Goal: Obtain resource: Obtain resource

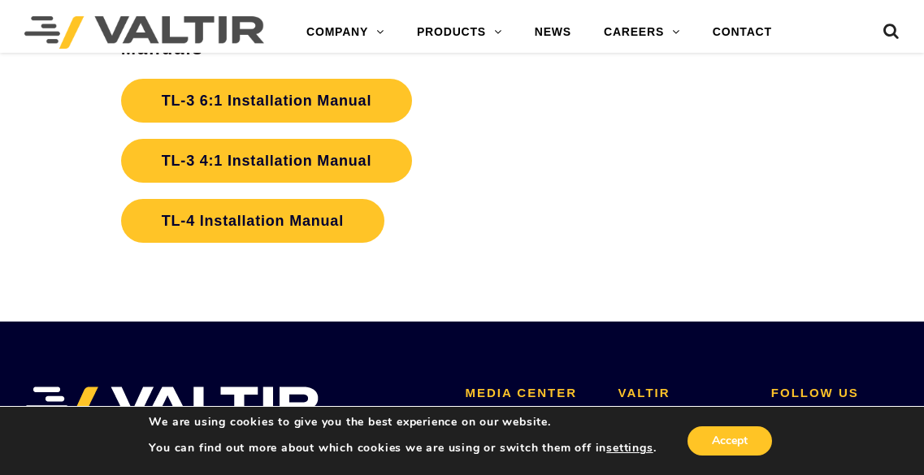
scroll to position [3328, 0]
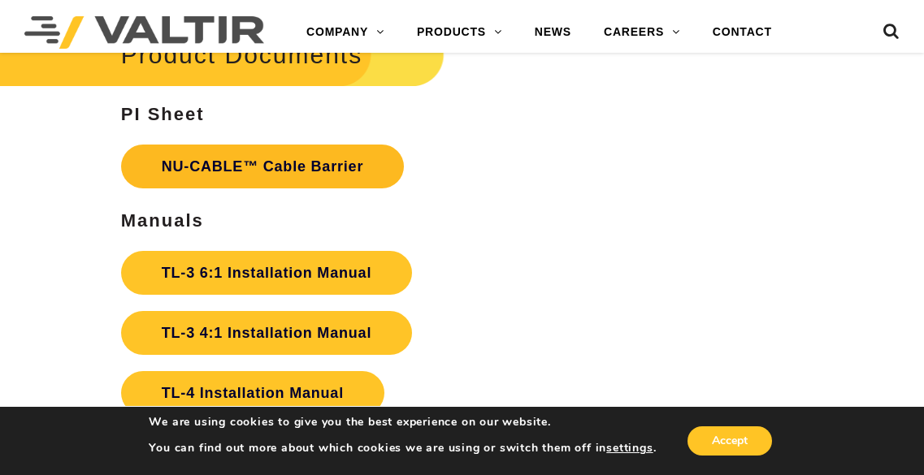
click at [247, 163] on link "NU-CABLE™ Cable Barrier" at bounding box center [262, 167] width 283 height 44
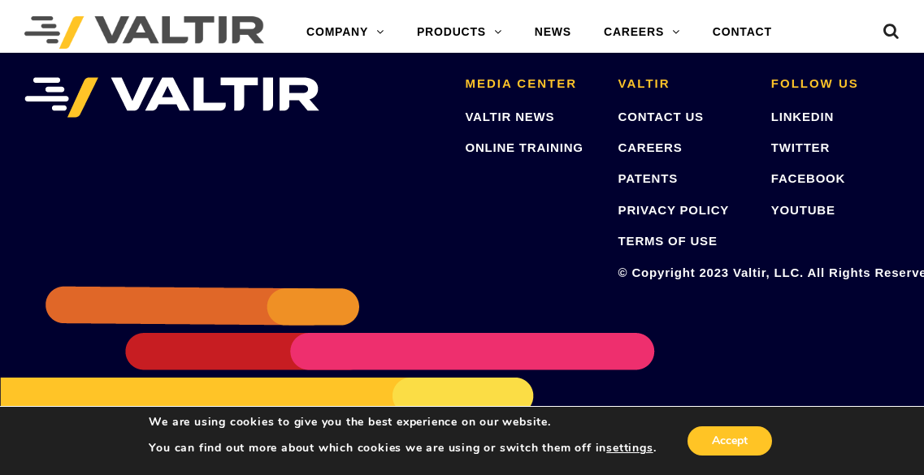
scroll to position [3835, 0]
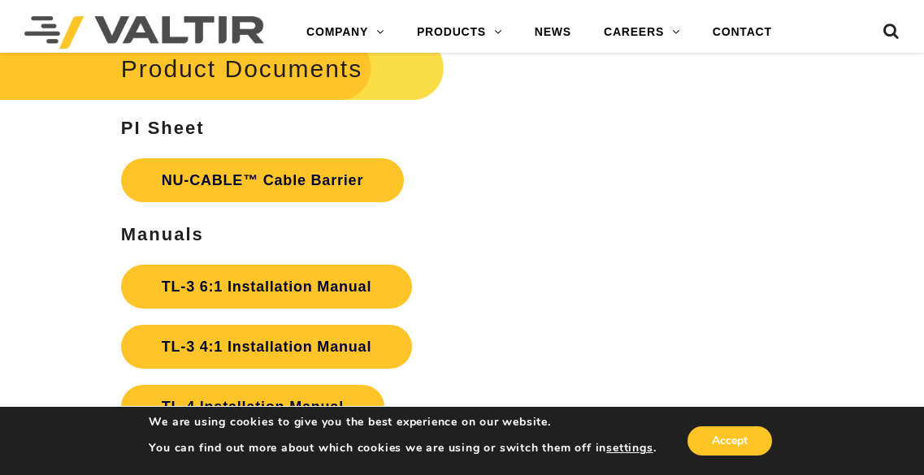
scroll to position [3425, 0]
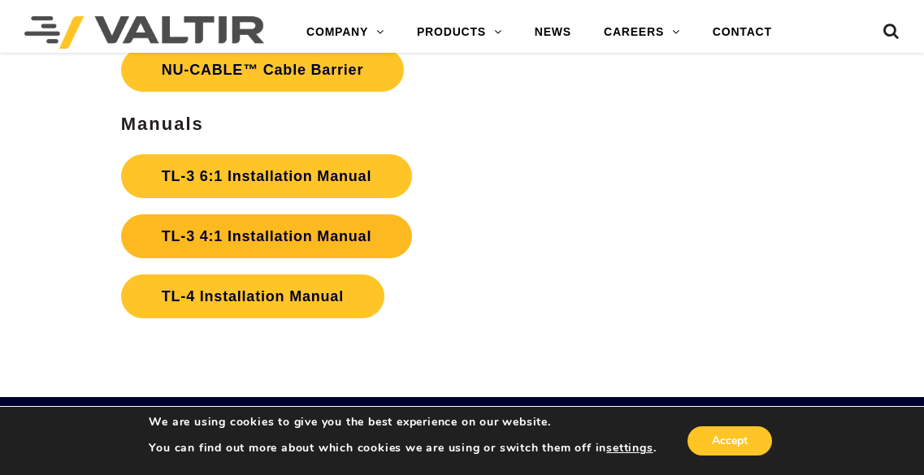
click at [232, 237] on link "TL-3 4:1 Installation Manual" at bounding box center [266, 237] width 291 height 44
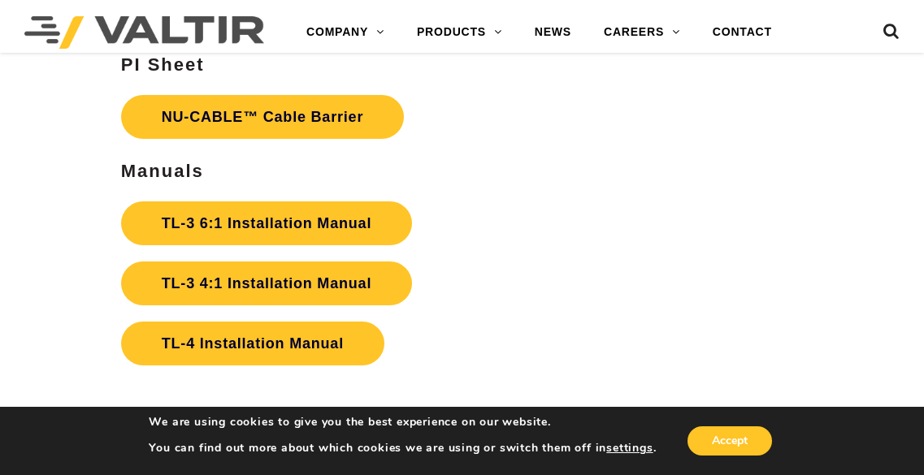
scroll to position [3384, 0]
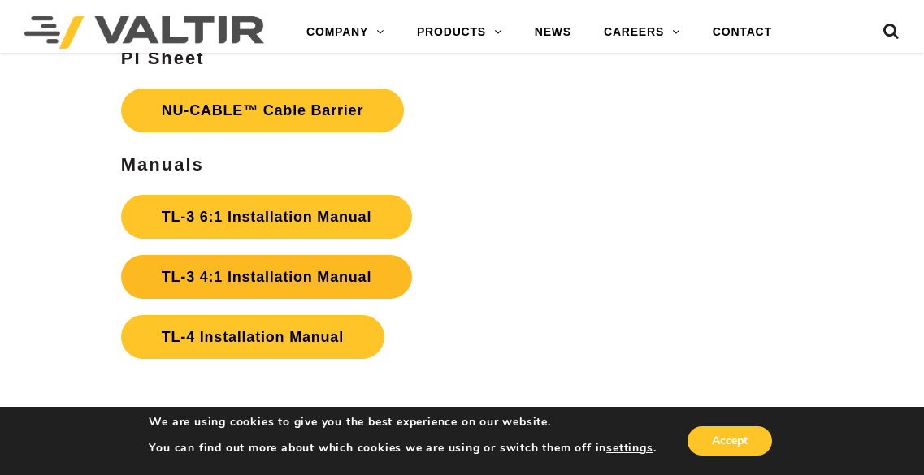
click at [225, 272] on link "TL-3 4:1 Installation Manual" at bounding box center [266, 277] width 291 height 44
click at [375, 276] on link "TL-3 4:1 Installation Manual" at bounding box center [266, 277] width 291 height 44
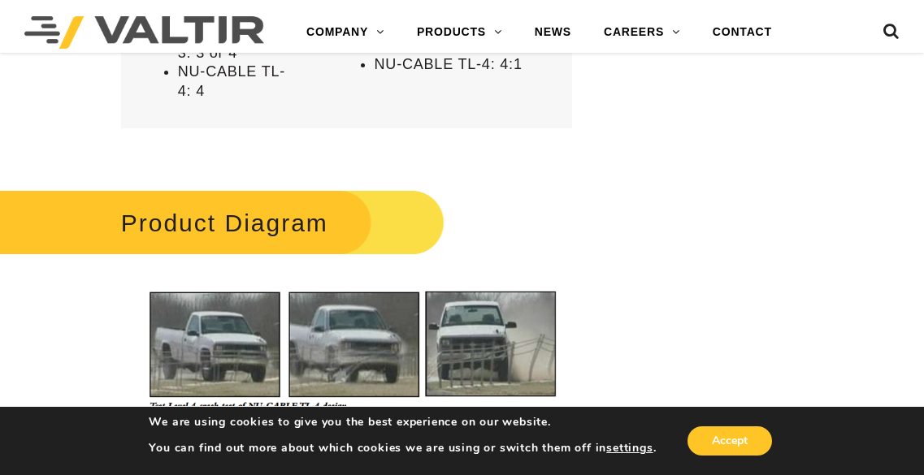
scroll to position [1530, 0]
